Goal: Task Accomplishment & Management: Complete application form

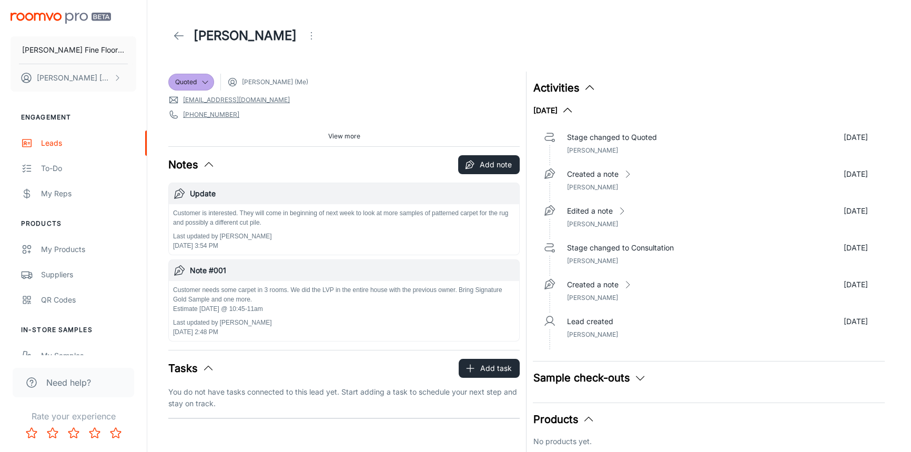
click at [182, 38] on icon at bounding box center [179, 35] width 13 height 13
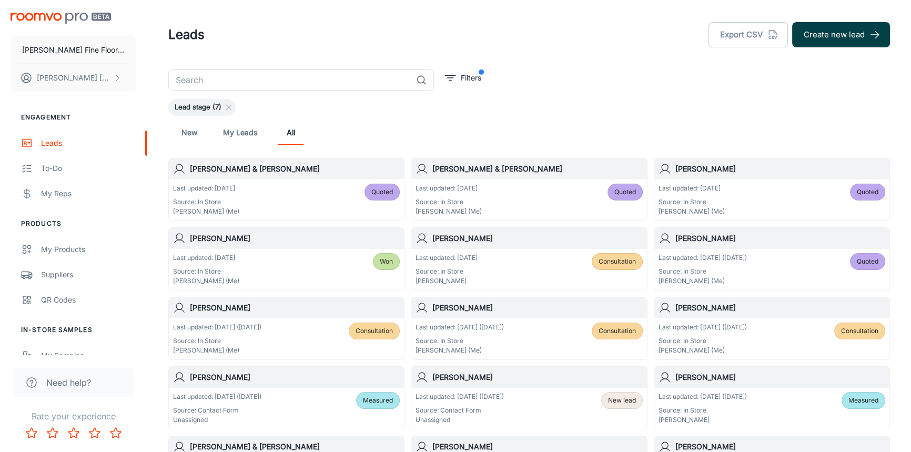
click at [830, 35] on button "Create new lead" at bounding box center [841, 34] width 98 height 25
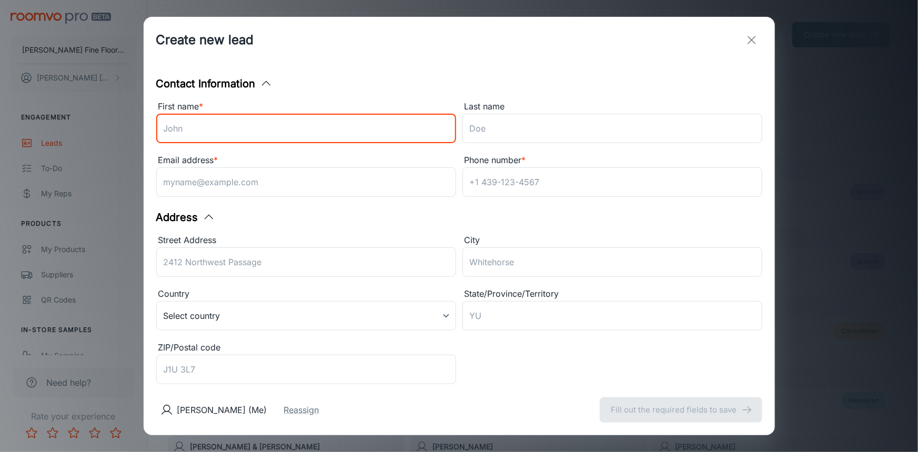
click at [297, 126] on input "First name *" at bounding box center [306, 128] width 300 height 29
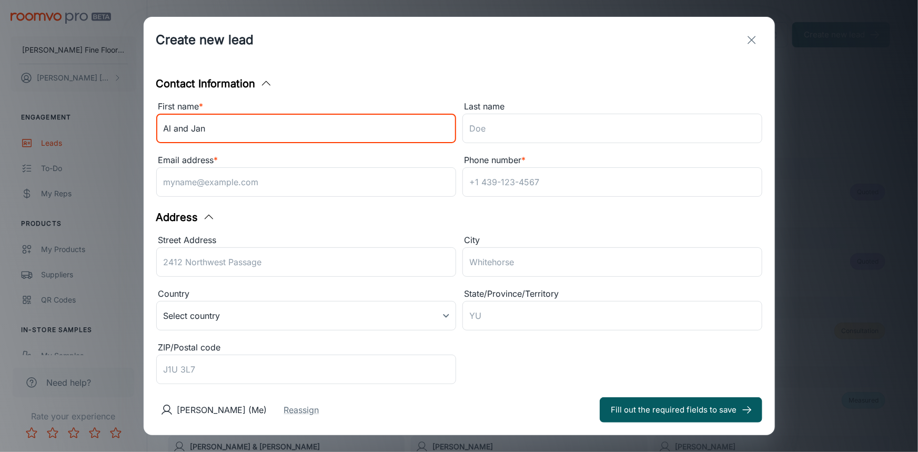
type input "Al and Jan"
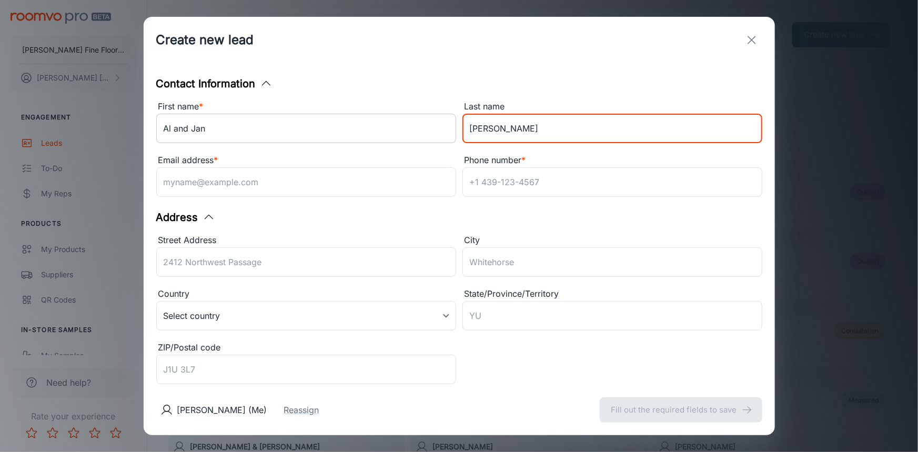
type input "[PERSON_NAME]"
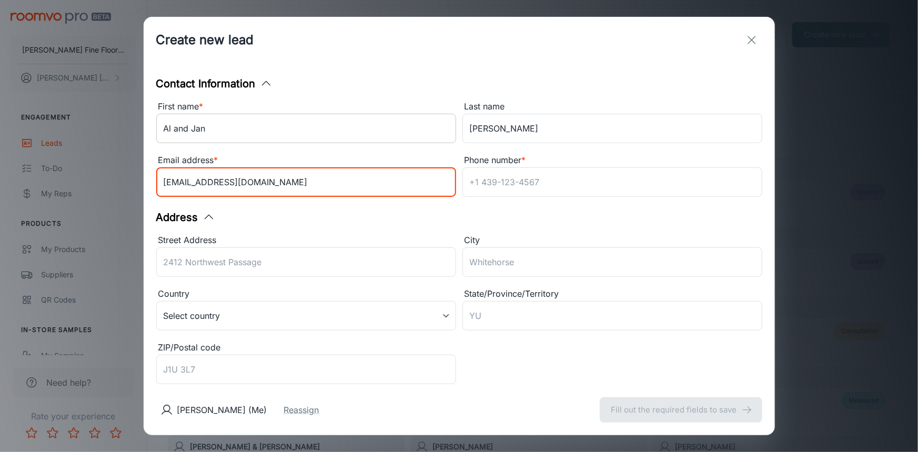
type input "[EMAIL_ADDRESS][DOMAIN_NAME]"
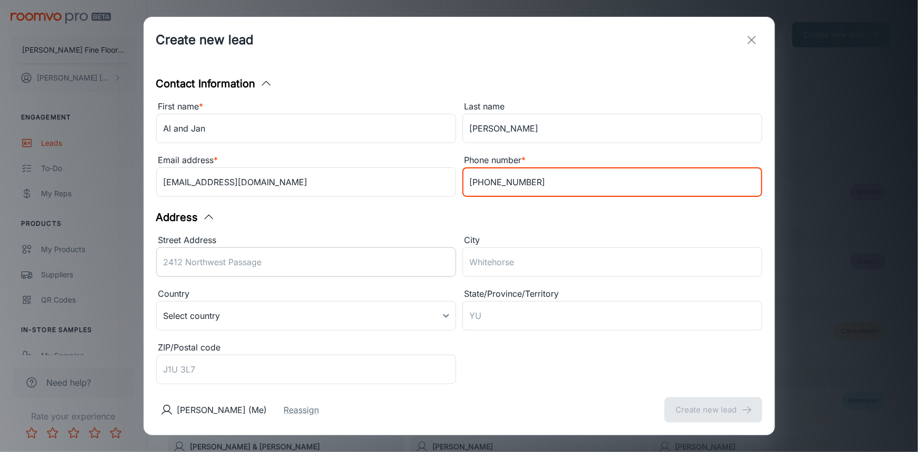
type input "[PHONE_NUMBER]"
click at [236, 265] on input "Street Address" at bounding box center [306, 261] width 300 height 29
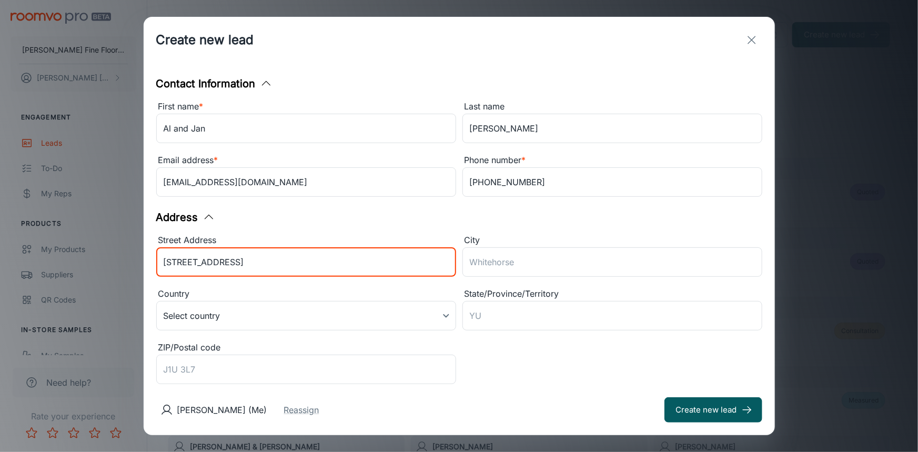
type input "[STREET_ADDRESS]"
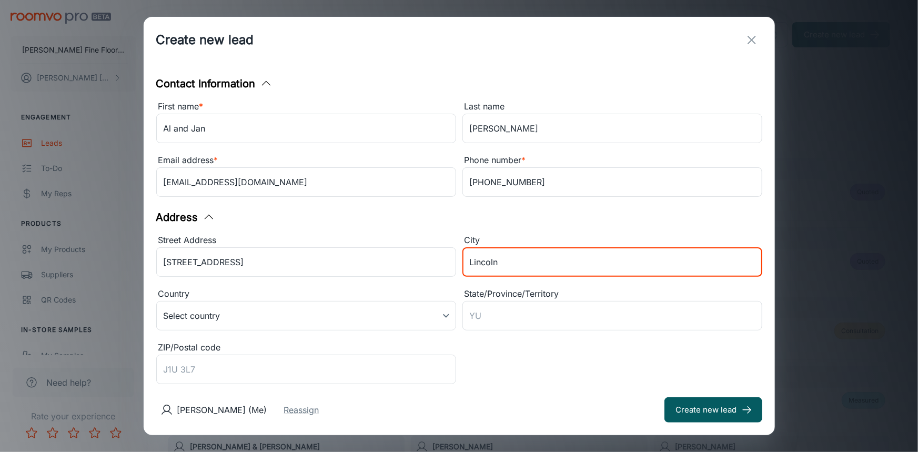
type input "Lincoln"
click at [562, 365] on div "Street Address [GEOGRAPHIC_DATA] [GEOGRAPHIC_DATA] ​ Country Select country ​ S…" at bounding box center [456, 307] width 612 height 161
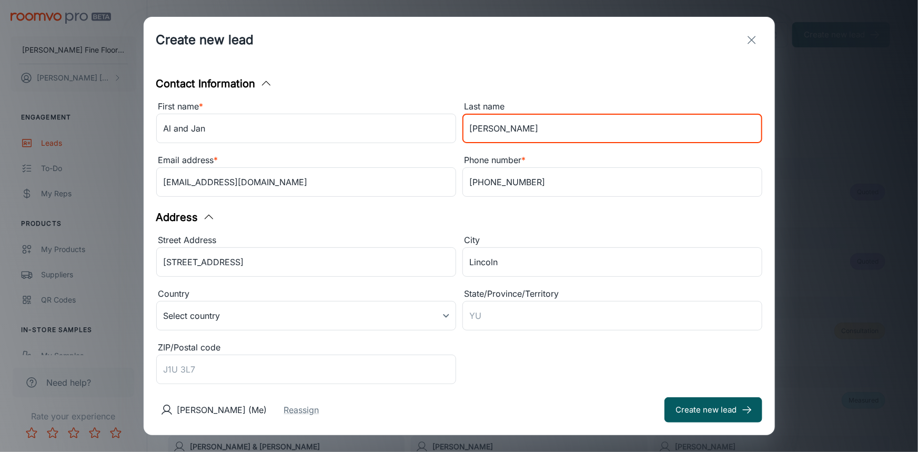
drag, startPoint x: 497, startPoint y: 130, endPoint x: 401, endPoint y: 146, distance: 97.0
click at [401, 147] on div "First name * [PERSON_NAME] and Jan ​ Last name [PERSON_NAME] ​ Email address * …" at bounding box center [456, 147] width 612 height 107
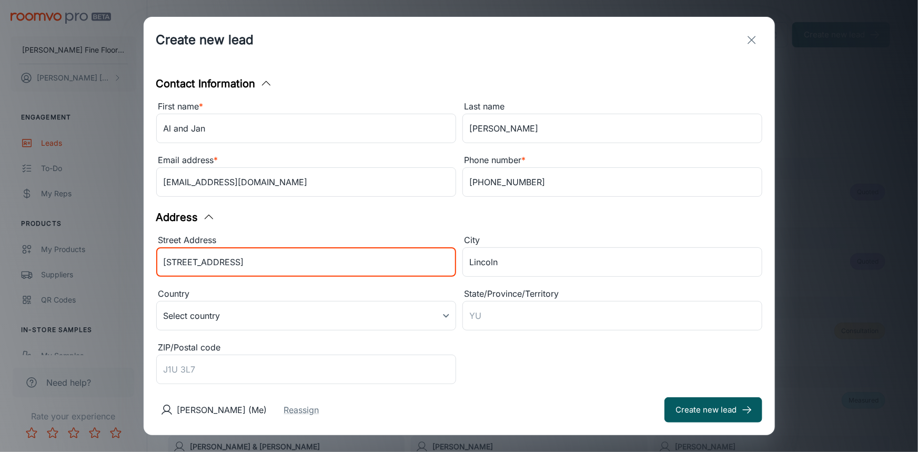
drag, startPoint x: 241, startPoint y: 263, endPoint x: 102, endPoint y: 261, distance: 139.9
click at [102, 261] on div "Create new lead Contact Information First name * Al and Jan ​ Last name [PERSON…" at bounding box center [459, 226] width 918 height 452
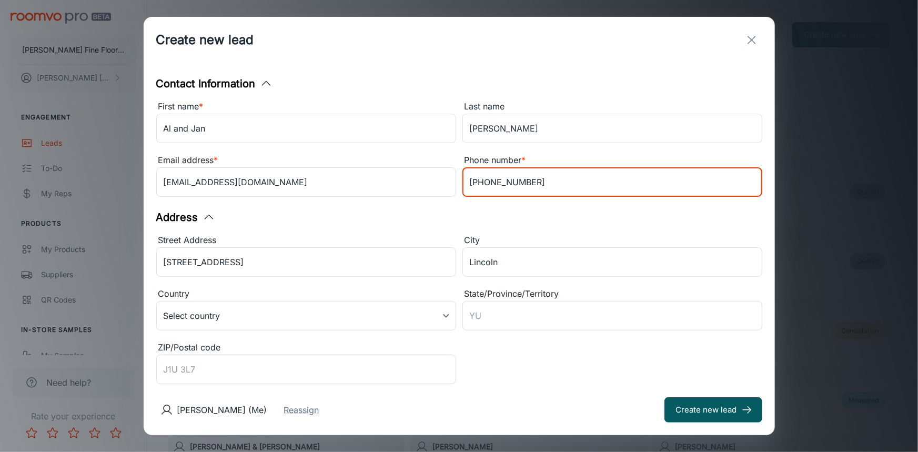
drag, startPoint x: 523, startPoint y: 184, endPoint x: 435, endPoint y: 197, distance: 89.4
click at [435, 197] on div "First name * [PERSON_NAME] and Jan ​ Last name [PERSON_NAME] ​ Email address * …" at bounding box center [456, 147] width 612 height 107
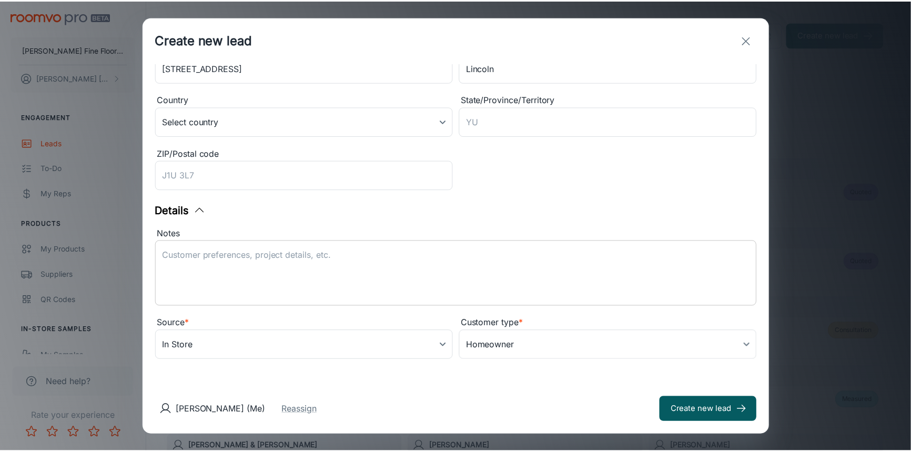
scroll to position [195, 0]
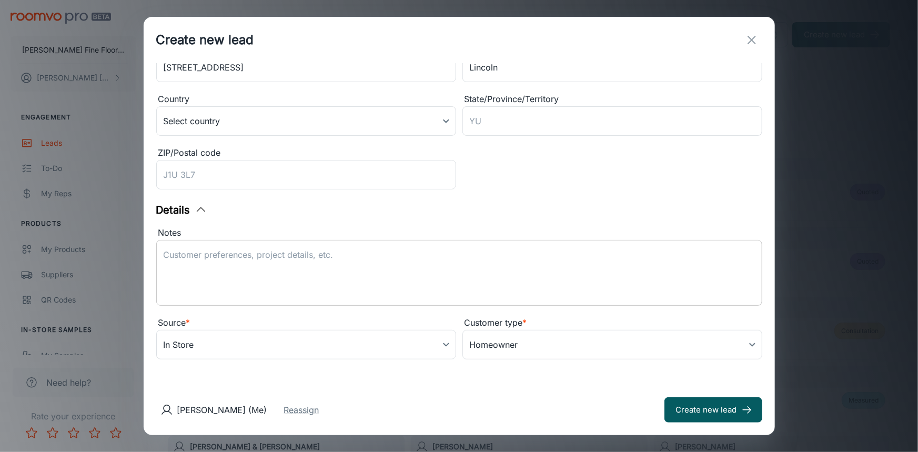
click at [421, 267] on textarea "Notes" at bounding box center [459, 273] width 591 height 48
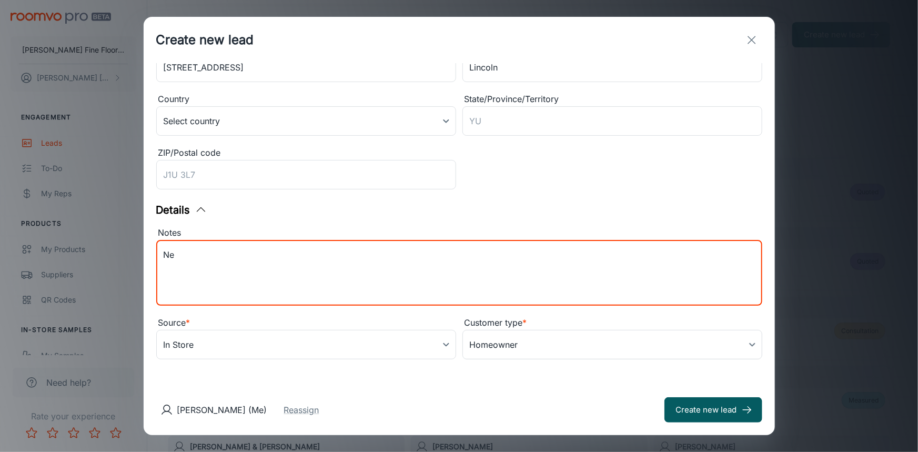
type textarea "N"
click at [247, 265] on textarea "Customer needs carpet in hall and a few bedrooms Customer really like Sand Holl…" at bounding box center [459, 273] width 591 height 48
click at [241, 266] on textarea "Customer needs carpet in hall and a few bedrooms Customer really like Sand Holl…" at bounding box center [459, 273] width 591 height 48
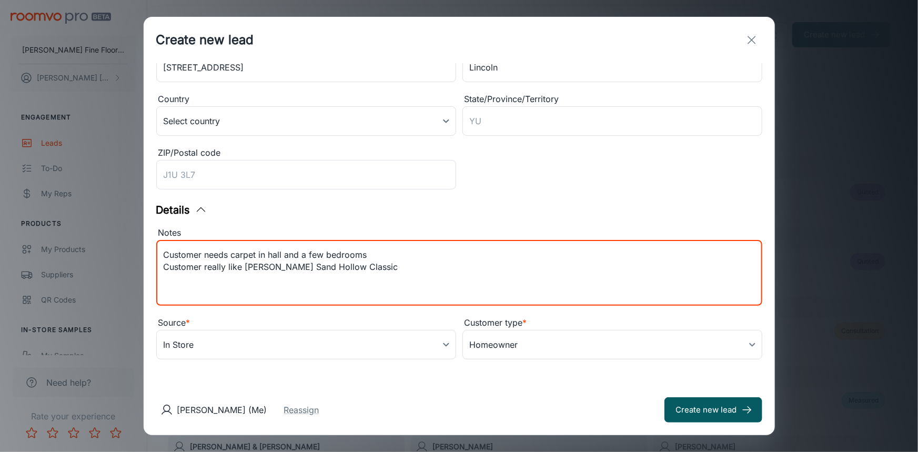
click at [289, 266] on textarea "Customer needs carpet in hall and a few bedrooms Customer really like [PERSON_N…" at bounding box center [459, 273] width 591 height 48
click at [289, 265] on textarea "Customer needs carpet in hall and a few bedrooms Customer really like [PERSON_N…" at bounding box center [459, 273] width 591 height 48
click at [365, 264] on textarea "Customer needs carpet in hall and a few bedrooms Customer really like [PERSON_N…" at bounding box center [459, 273] width 591 height 48
click at [290, 284] on textarea "Customer needs carpet in hall and a few bedrooms Customer really like [PERSON_N…" at bounding box center [459, 273] width 591 height 48
click at [291, 283] on textarea "Customer needs carpet in hall and a few bedrooms Customer really like [PERSON_N…" at bounding box center [459, 273] width 591 height 48
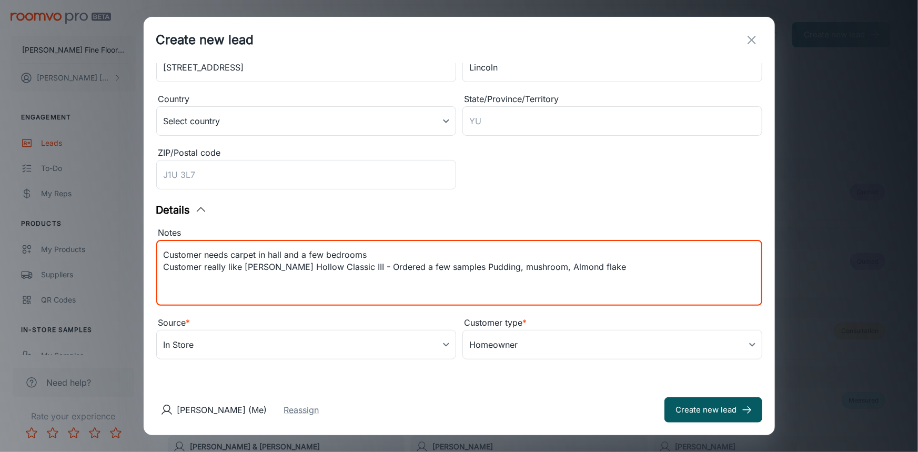
click at [630, 279] on textarea "Customer needs carpet in hall and a few bedrooms Customer really like [PERSON_N…" at bounding box center [459, 273] width 591 height 48
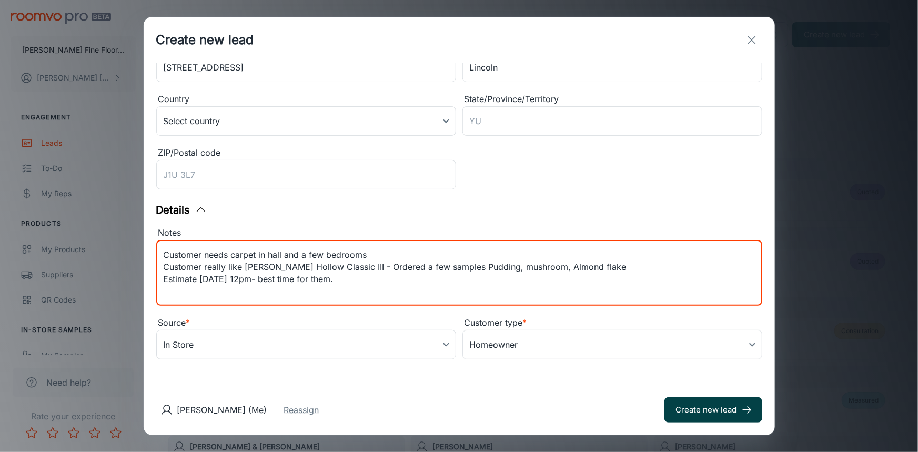
type textarea "Customer needs carpet in hall and a few bedrooms Customer really like [PERSON_N…"
click at [699, 410] on button "Create new lead" at bounding box center [713, 409] width 98 height 25
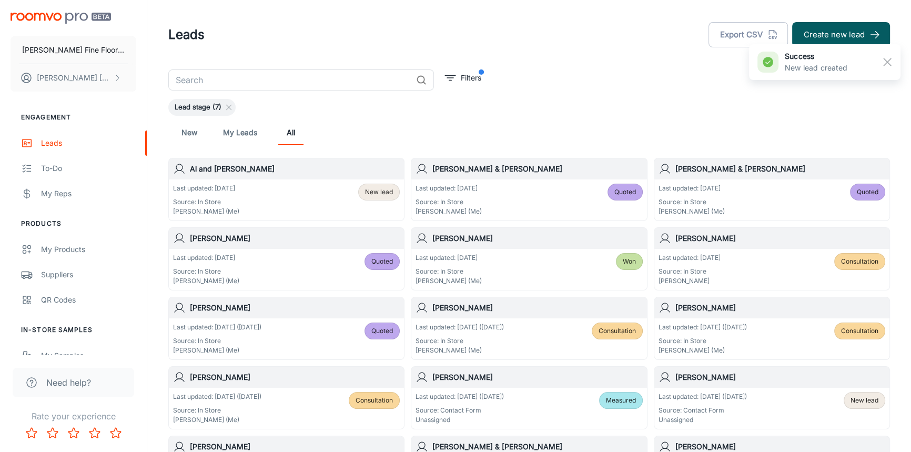
click at [271, 170] on h6 "Al and [PERSON_NAME]" at bounding box center [295, 169] width 210 height 12
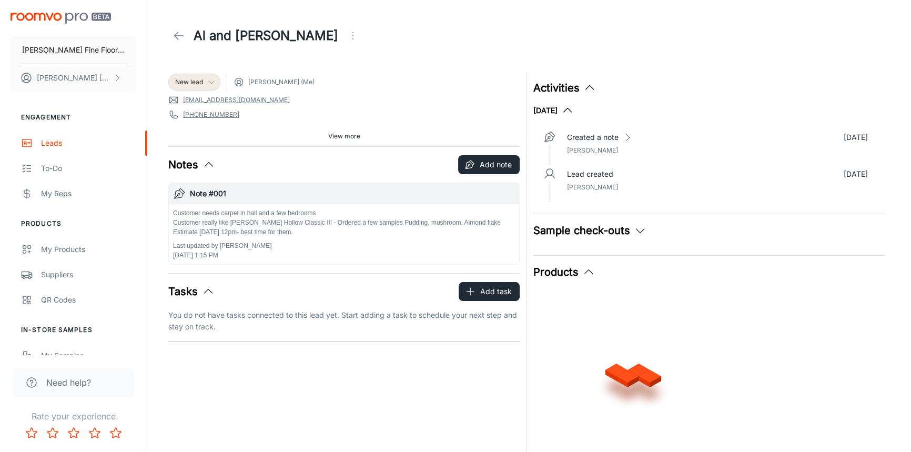
click at [210, 78] on icon at bounding box center [211, 82] width 8 height 8
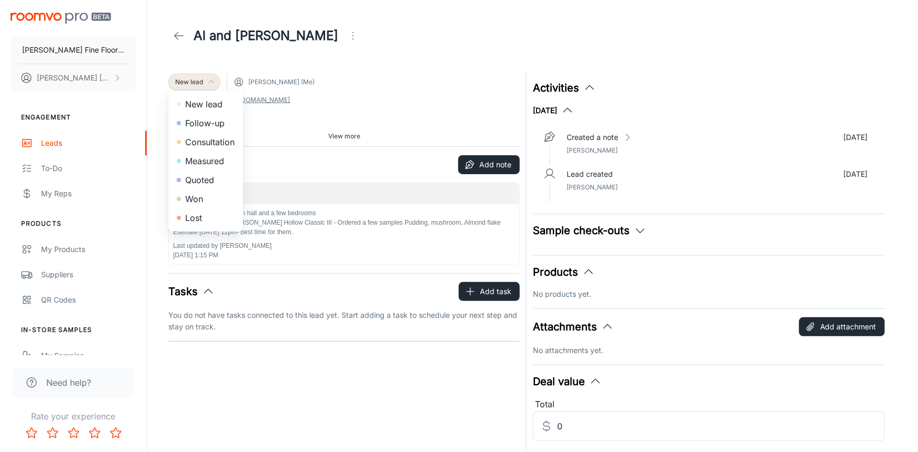
click at [204, 144] on li "Consultation" at bounding box center [205, 142] width 75 height 19
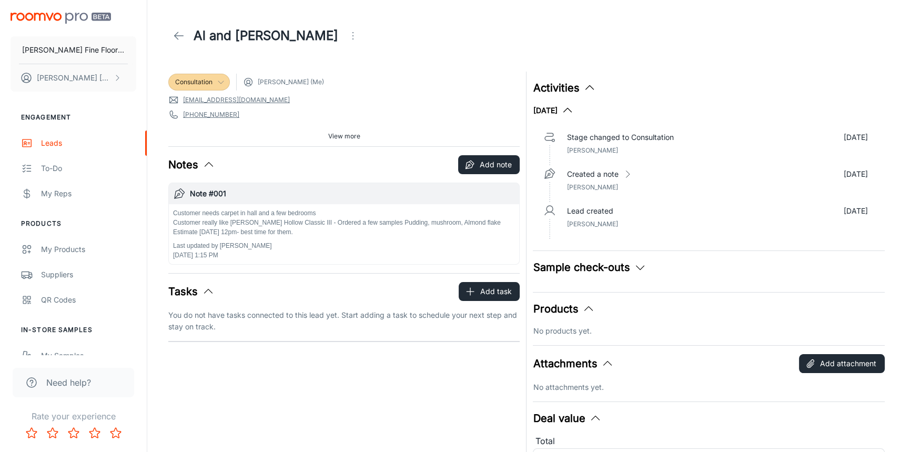
click at [347, 39] on icon "Open menu" at bounding box center [353, 35] width 13 height 13
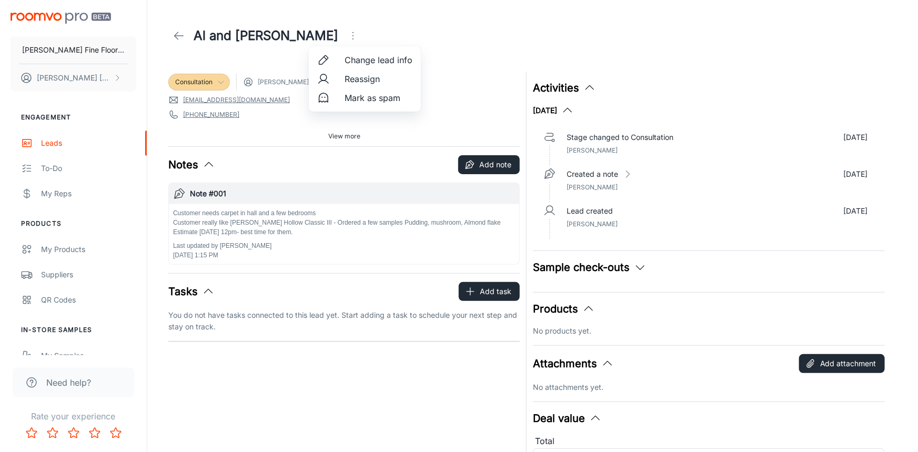
click at [452, 26] on div at bounding box center [459, 226] width 918 height 452
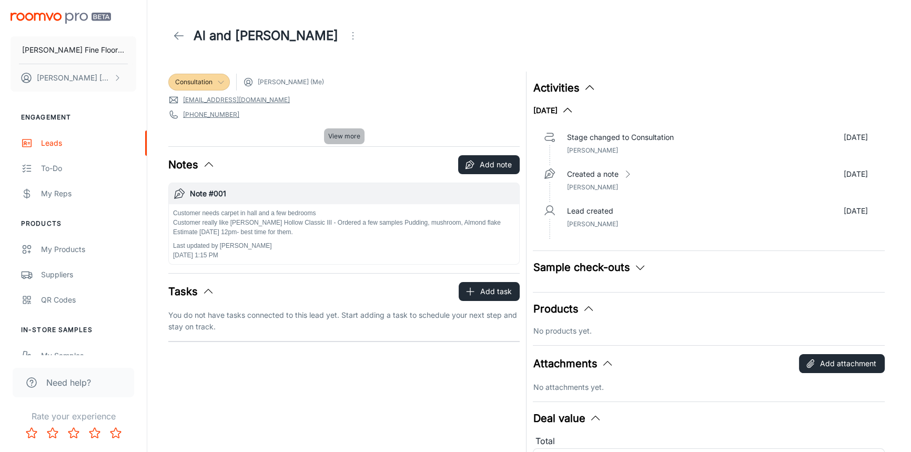
click at [337, 136] on span "View more" at bounding box center [344, 136] width 32 height 9
click at [347, 37] on icon "Open menu" at bounding box center [353, 35] width 13 height 13
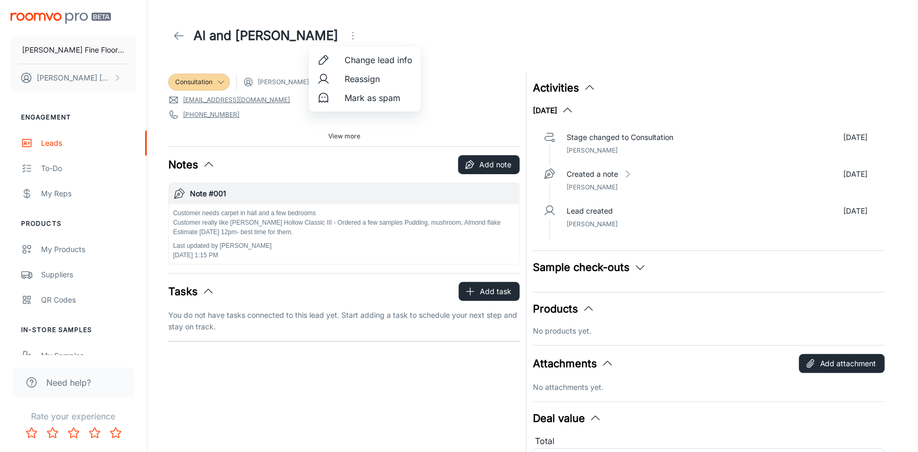
click at [364, 62] on span "Change lead info" at bounding box center [379, 60] width 68 height 13
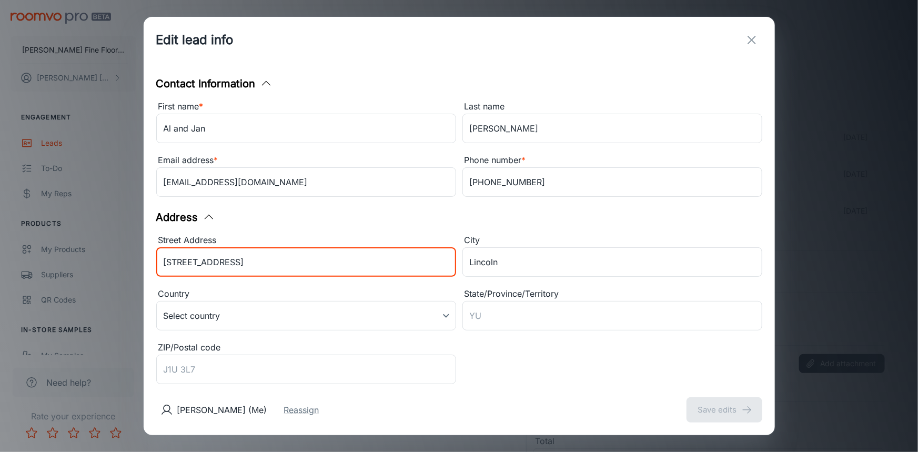
drag, startPoint x: 246, startPoint y: 265, endPoint x: 125, endPoint y: 273, distance: 120.7
click at [125, 273] on div "Edit lead info Contact Information First name * Al and Jan ​ Last name [PERSON_…" at bounding box center [459, 226] width 918 height 452
click at [217, 264] on input "[STREET_ADDRESS]" at bounding box center [306, 261] width 300 height 29
type input "[STREET_ADDRESS]"
click at [522, 218] on div "Address" at bounding box center [459, 217] width 606 height 16
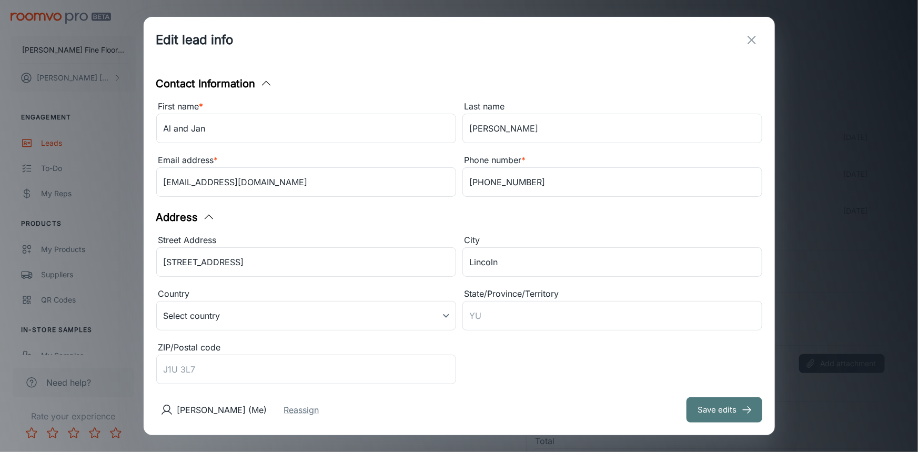
click at [712, 404] on button "Save edits" at bounding box center [725, 409] width 76 height 25
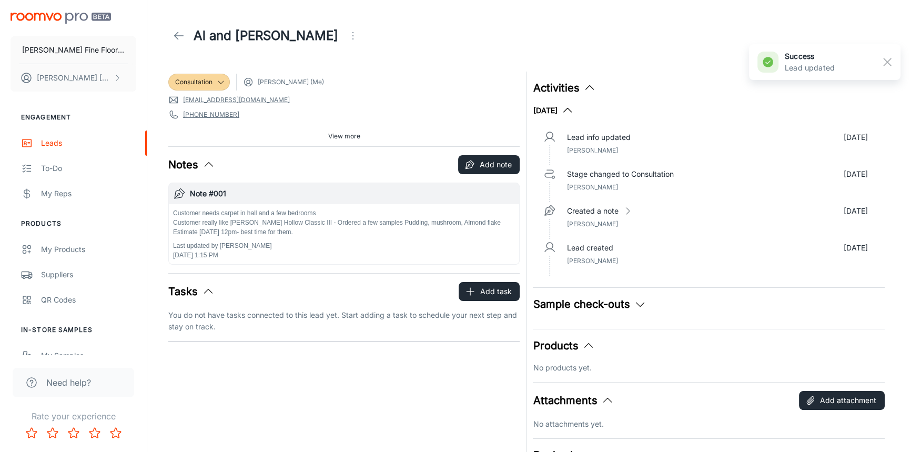
click at [343, 135] on span "View more" at bounding box center [344, 136] width 32 height 9
click at [348, 137] on span "View more" at bounding box center [344, 136] width 32 height 9
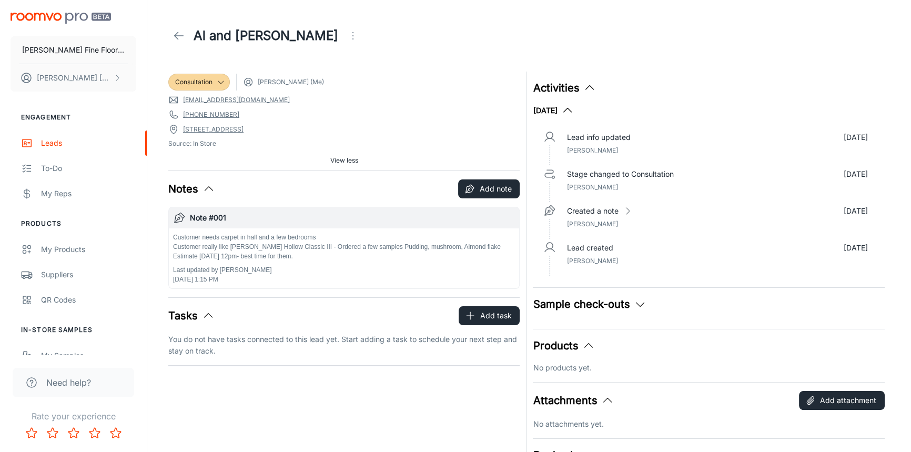
drag, startPoint x: 396, startPoint y: 110, endPoint x: 420, endPoint y: 389, distance: 279.9
click at [420, 389] on div "Consultation [PERSON_NAME] (Me) [EMAIL_ADDRESS][DOMAIN_NAME] [PHONE_NUMBER] [ST…" at bounding box center [341, 296] width 358 height 462
click at [173, 33] on icon at bounding box center [179, 35] width 13 height 13
